Goal: Information Seeking & Learning: Learn about a topic

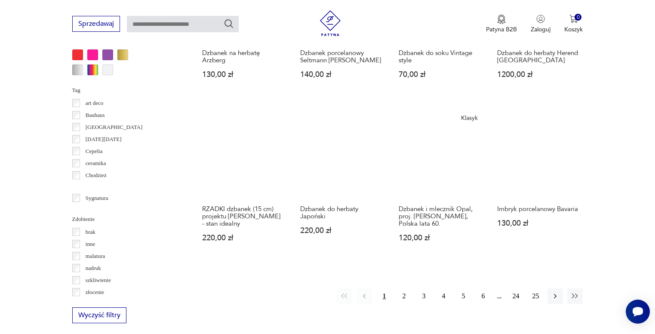
scroll to position [784, 0]
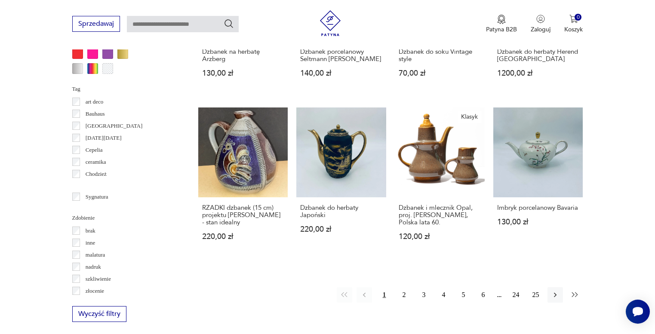
click at [568, 287] on button "button" at bounding box center [574, 294] width 15 height 15
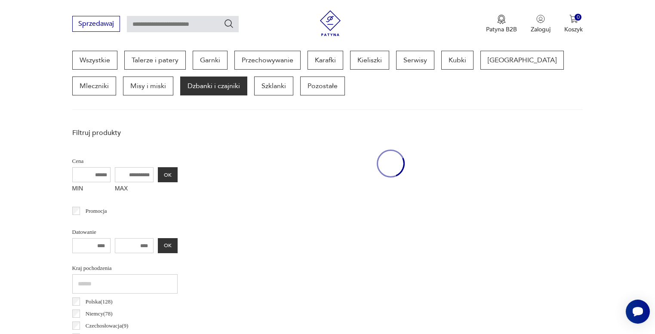
scroll to position [228, 0]
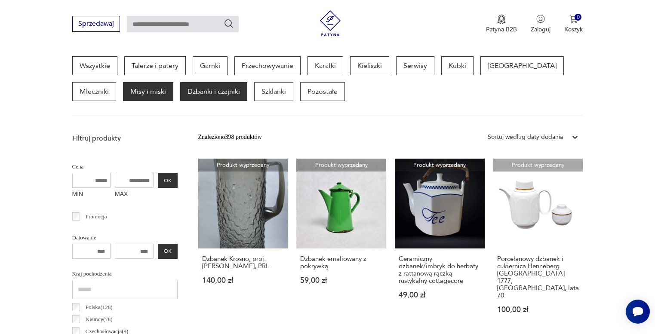
click at [123, 88] on p "Misy i miski" at bounding box center [148, 91] width 50 height 19
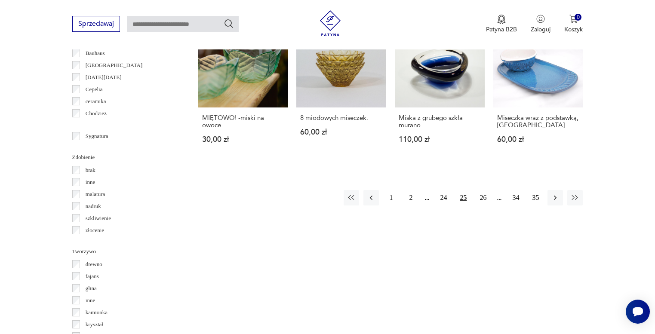
scroll to position [854, 0]
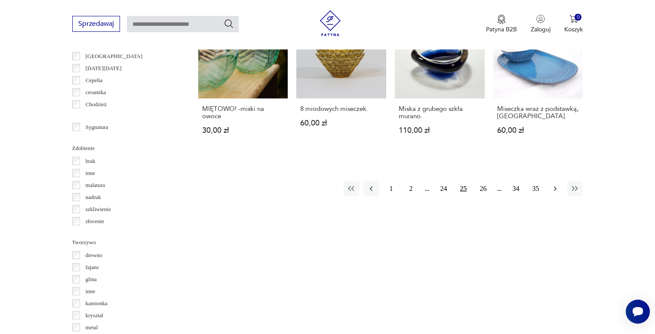
click at [553, 188] on icon "button" at bounding box center [555, 188] width 9 height 9
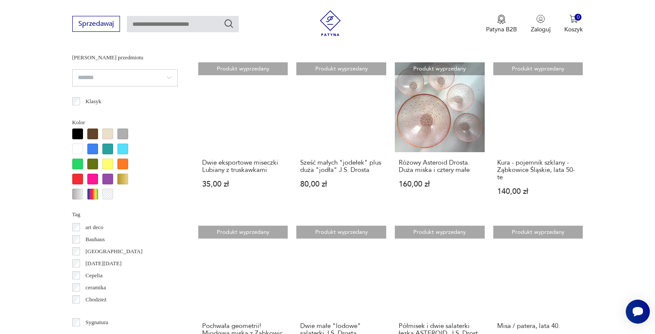
scroll to position [637, 0]
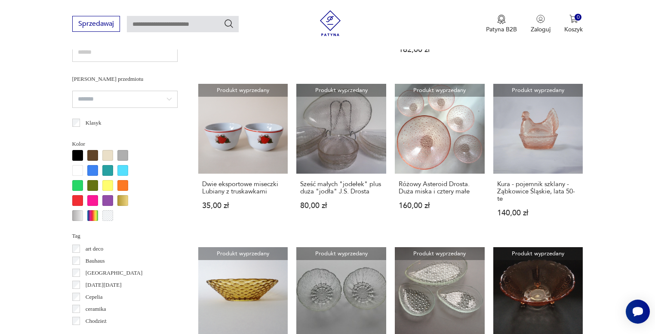
drag, startPoint x: 108, startPoint y: 157, endPoint x: 95, endPoint y: 157, distance: 13.3
click at [108, 157] on div at bounding box center [107, 155] width 11 height 11
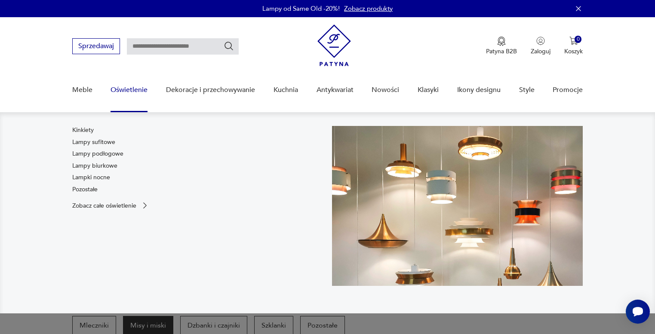
click at [132, 90] on link "Oświetlenie" at bounding box center [129, 90] width 37 height 33
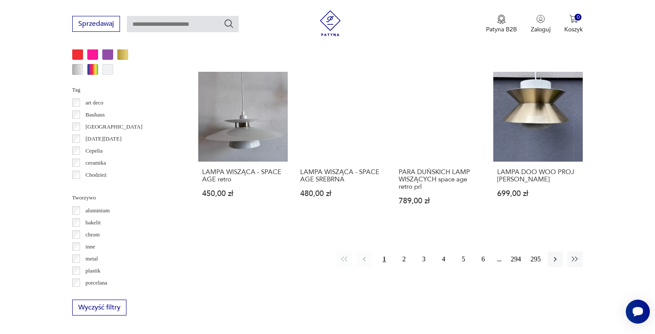
scroll to position [759, 0]
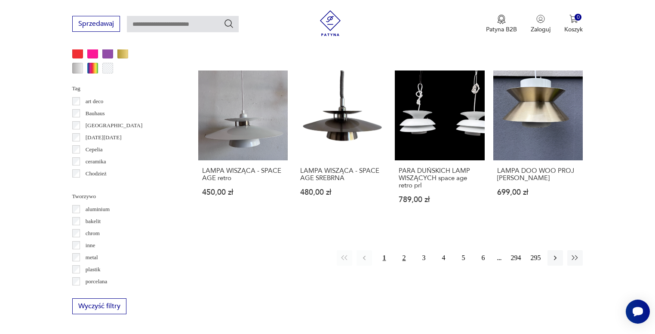
click at [402, 258] on button "2" at bounding box center [403, 257] width 15 height 15
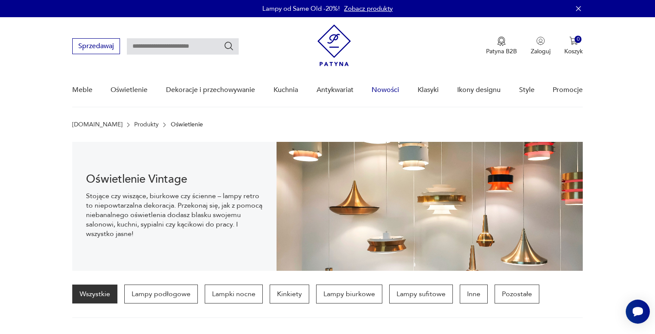
click at [389, 90] on link "Nowości" at bounding box center [386, 90] width 28 height 33
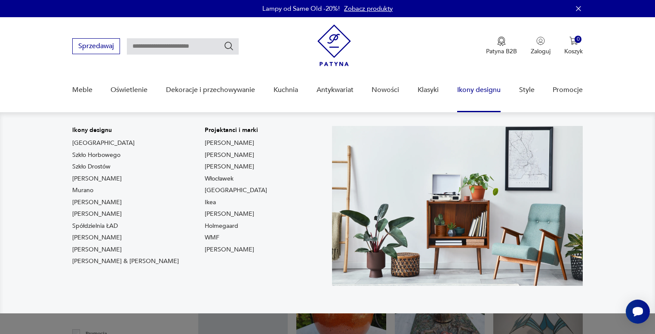
click at [468, 88] on link "Ikony designu" at bounding box center [478, 90] width 43 height 33
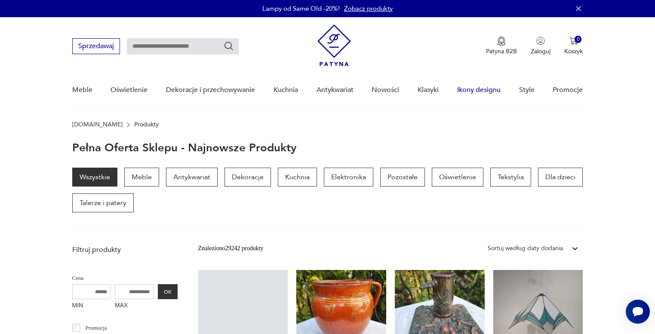
click at [476, 90] on link "Ikony designu" at bounding box center [478, 90] width 43 height 33
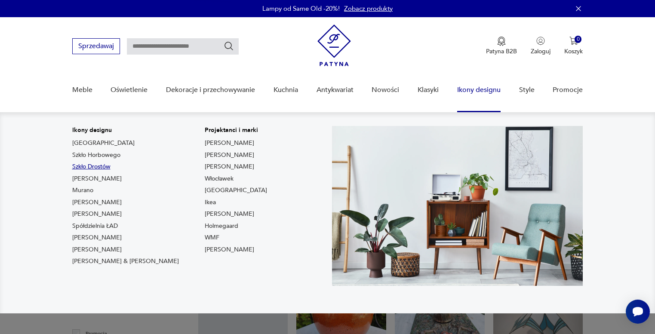
click at [100, 165] on link "Szkło Drostów" at bounding box center [91, 167] width 38 height 9
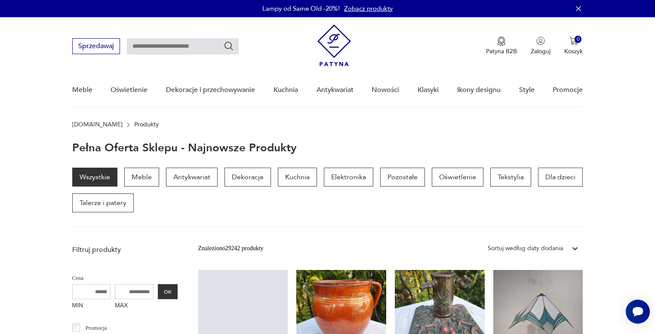
type input "*****"
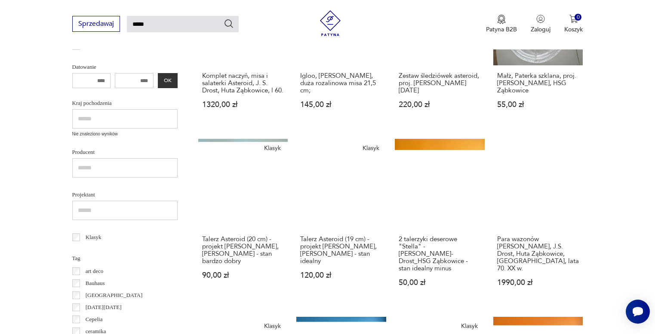
scroll to position [22, 0]
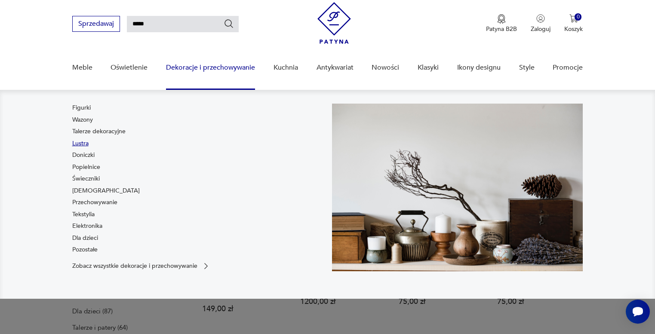
click at [86, 147] on link "Lustra" at bounding box center [80, 143] width 16 height 9
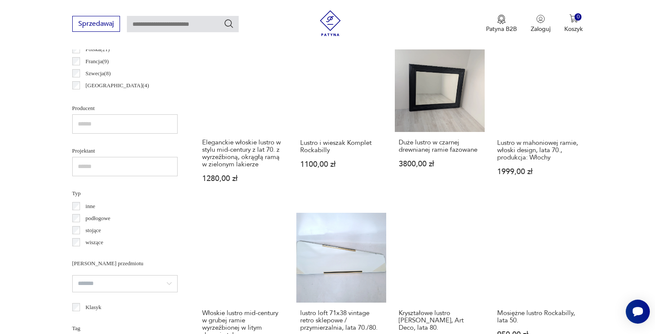
scroll to position [544, 0]
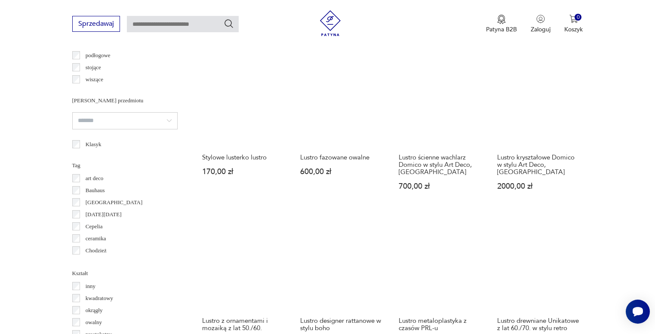
scroll to position [734, 0]
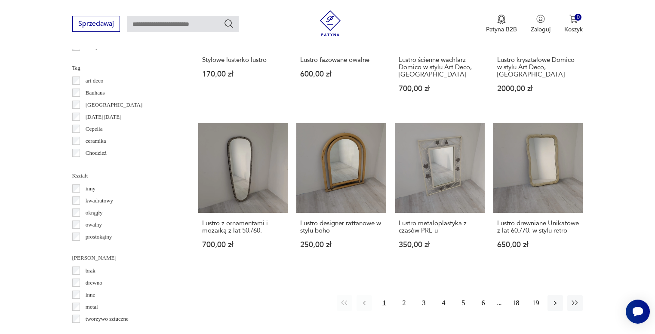
scroll to position [833, 0]
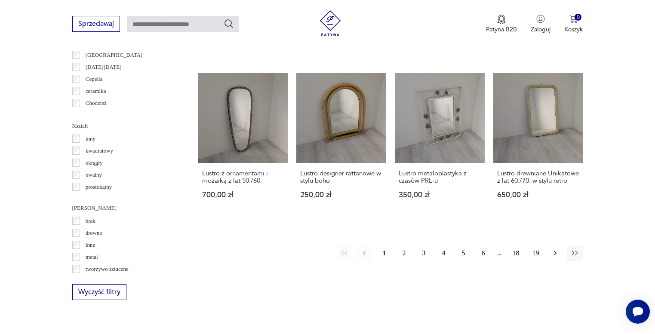
click at [554, 258] on icon "button" at bounding box center [555, 253] width 9 height 9
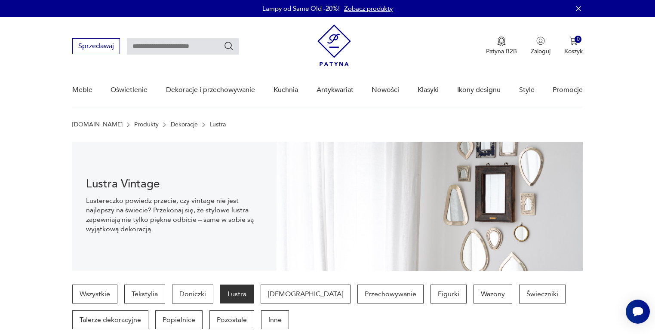
click at [148, 48] on input "text" at bounding box center [183, 46] width 112 height 16
type input "**********"
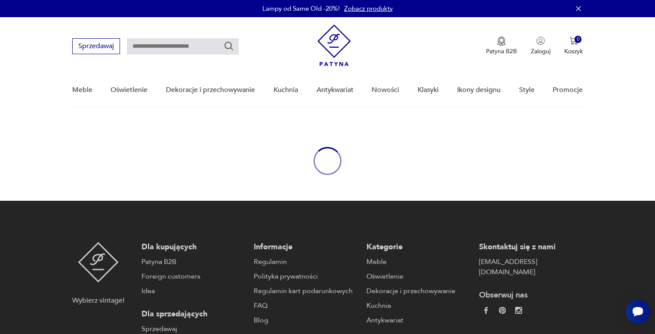
type input "**********"
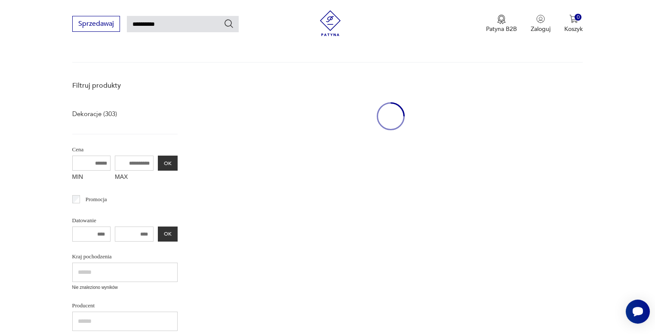
scroll to position [86, 0]
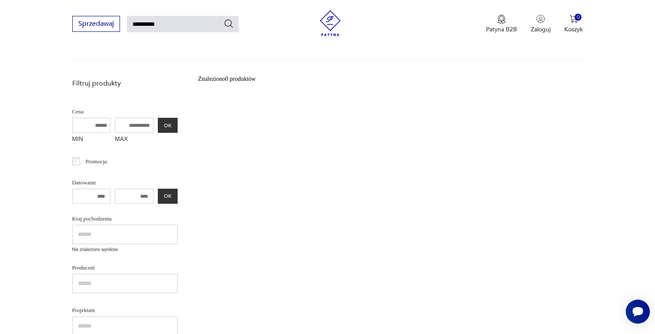
click at [153, 23] on input "**********" at bounding box center [183, 24] width 112 height 16
type input "**********"
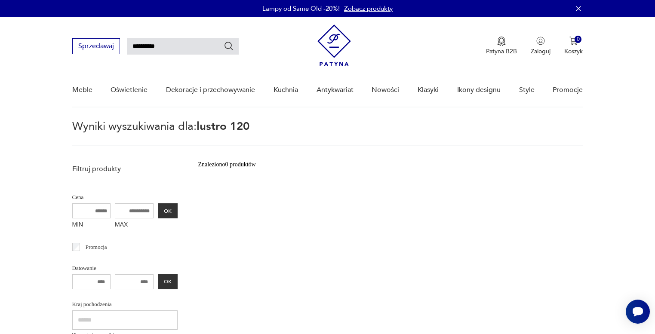
drag, startPoint x: 150, startPoint y: 46, endPoint x: 185, endPoint y: 46, distance: 35.3
click at [185, 46] on input "**********" at bounding box center [183, 46] width 112 height 16
type input "******"
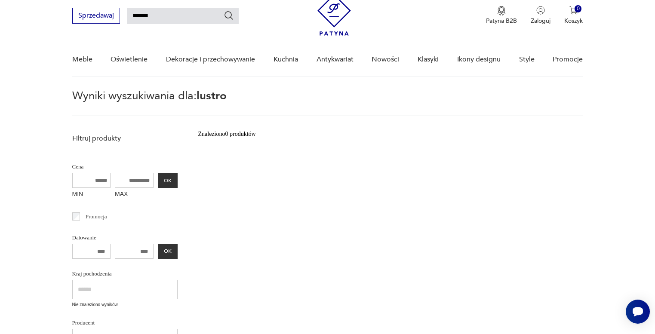
scroll to position [31, 0]
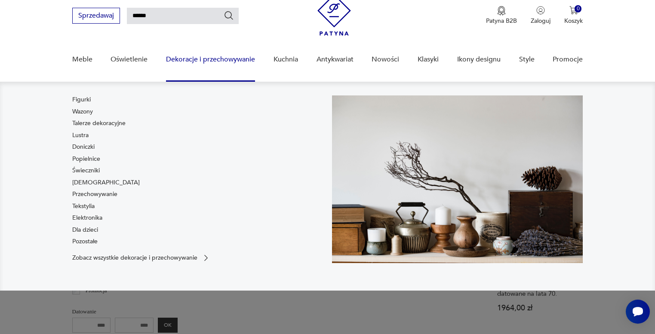
type input "******"
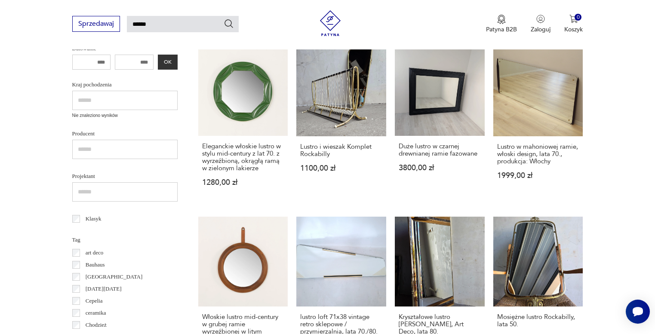
scroll to position [330, 0]
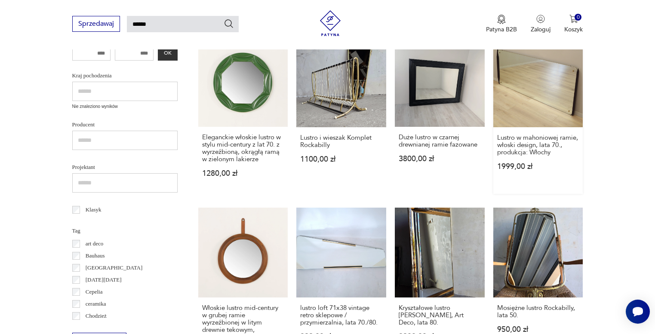
click at [562, 99] on link "Lustro w mahoniowej ramie, włoski design, lata 70., produkcja: Włochy 1999,00 zł" at bounding box center [538, 115] width 90 height 157
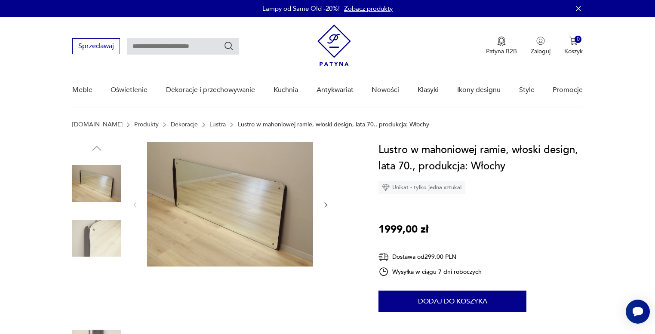
click at [240, 201] on img at bounding box center [230, 204] width 166 height 125
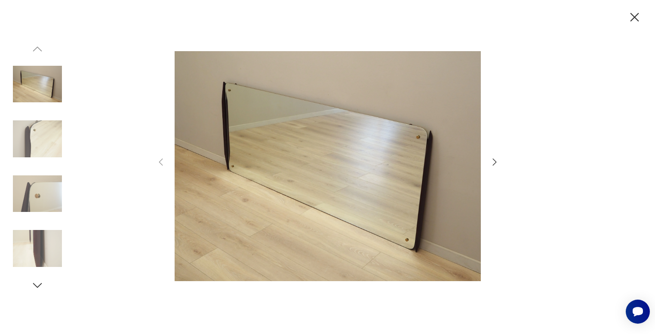
click at [492, 162] on icon "button" at bounding box center [494, 162] width 10 height 10
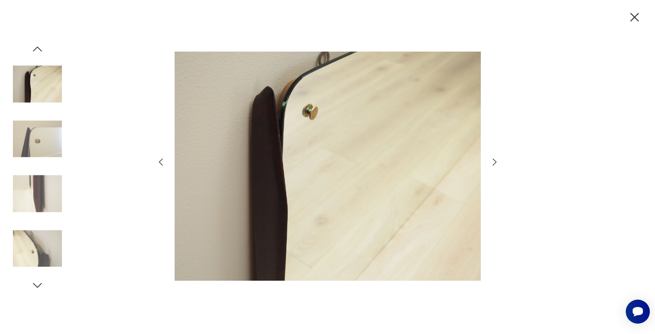
click at [495, 160] on icon "button" at bounding box center [494, 162] width 10 height 10
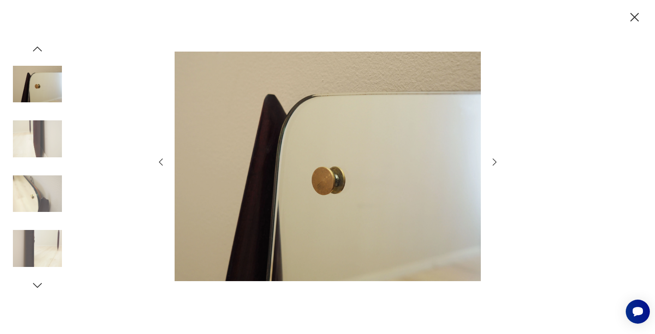
click at [495, 160] on icon "button" at bounding box center [494, 162] width 10 height 10
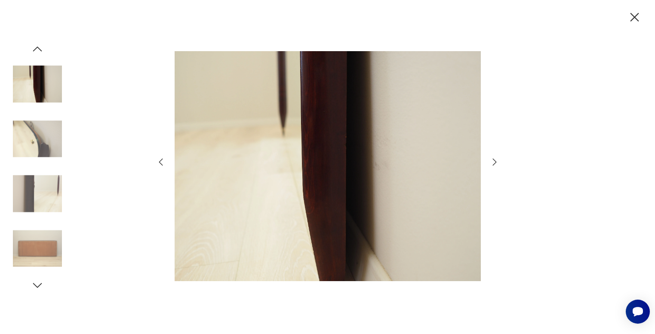
click at [495, 160] on icon "button" at bounding box center [494, 162] width 10 height 10
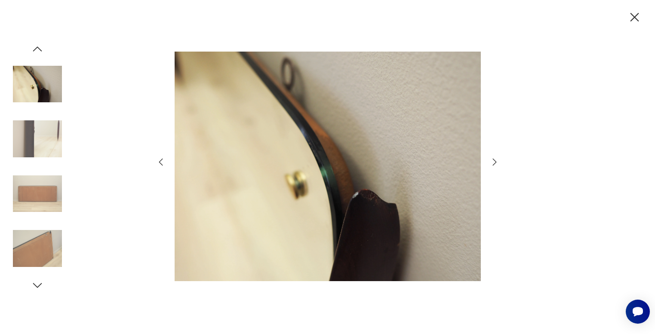
click at [495, 160] on icon "button" at bounding box center [494, 162] width 10 height 10
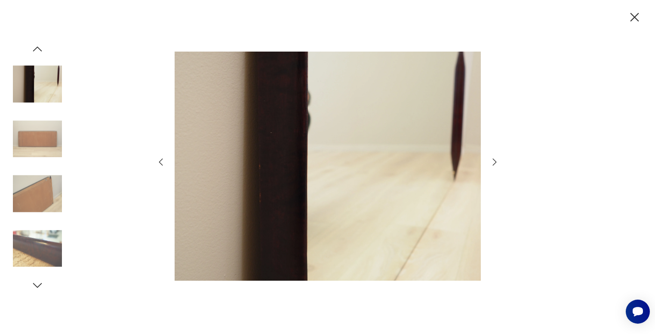
click at [495, 160] on icon "button" at bounding box center [494, 162] width 10 height 10
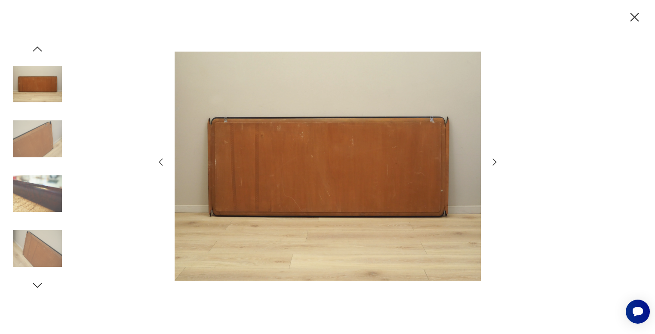
click at [495, 160] on icon "button" at bounding box center [494, 162] width 10 height 10
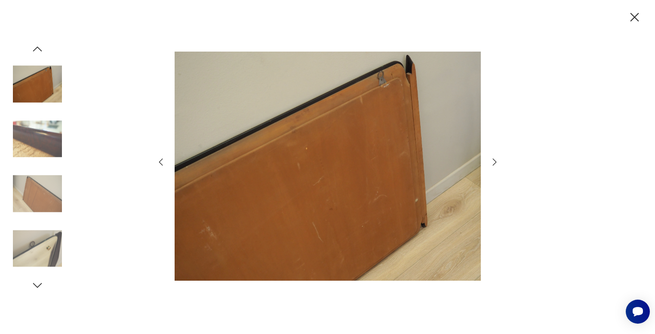
click at [495, 160] on icon "button" at bounding box center [494, 162] width 10 height 10
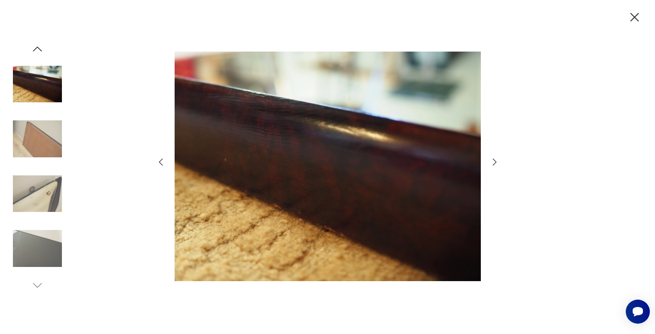
click at [495, 160] on icon "button" at bounding box center [494, 162] width 10 height 10
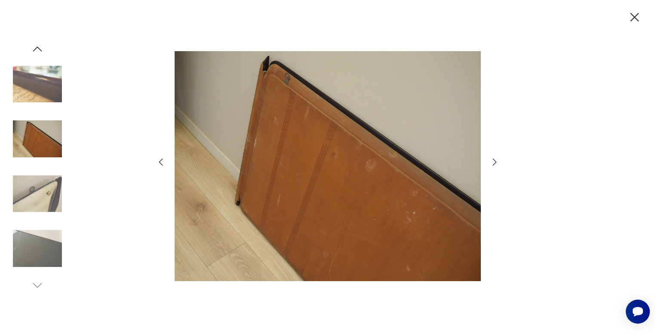
click at [495, 160] on icon "button" at bounding box center [494, 162] width 10 height 10
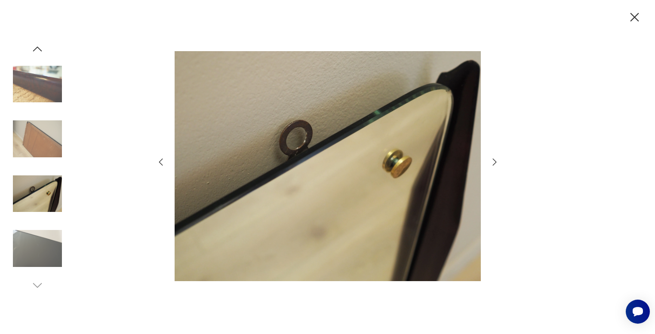
click at [495, 160] on icon "button" at bounding box center [494, 162] width 10 height 10
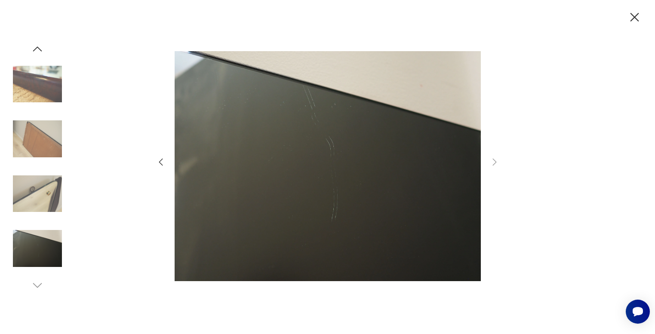
drag, startPoint x: 635, startPoint y: 17, endPoint x: 605, endPoint y: 16, distance: 30.1
click at [635, 17] on icon "button" at bounding box center [634, 17] width 9 height 9
